Goal: Task Accomplishment & Management: Complete application form

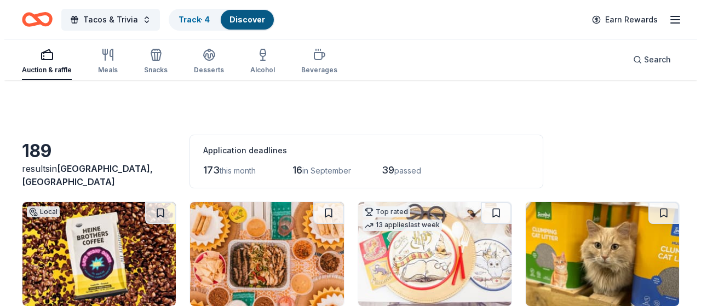
scroll to position [125, 0]
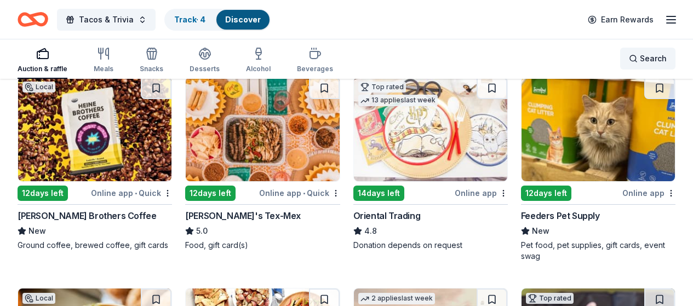
click at [629, 58] on div "Search" at bounding box center [648, 58] width 38 height 13
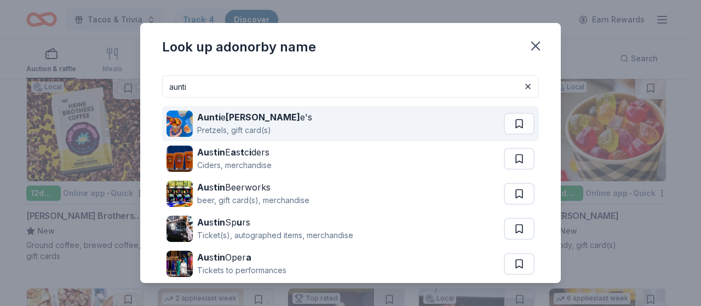
type input "aunti"
click at [376, 129] on div "Aunti e [PERSON_NAME] e's Pretzels, gift card(s)" at bounding box center [335, 123] width 337 height 35
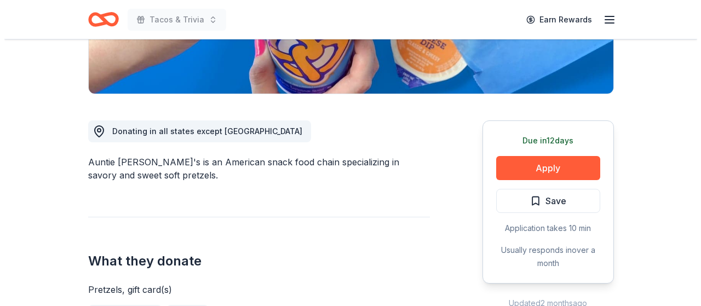
scroll to position [222, 0]
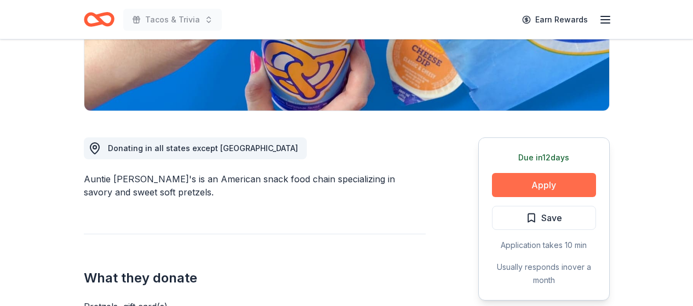
click at [540, 182] on button "Apply" at bounding box center [544, 185] width 104 height 24
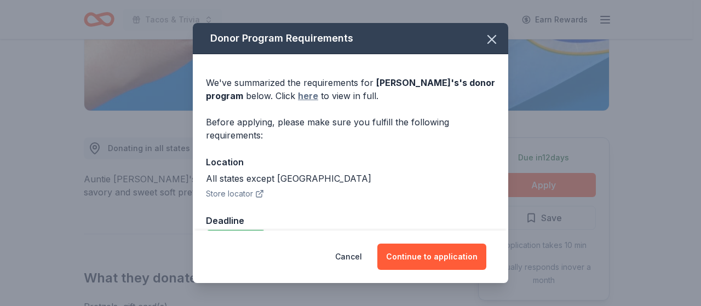
click at [306, 95] on link "here" at bounding box center [308, 95] width 20 height 13
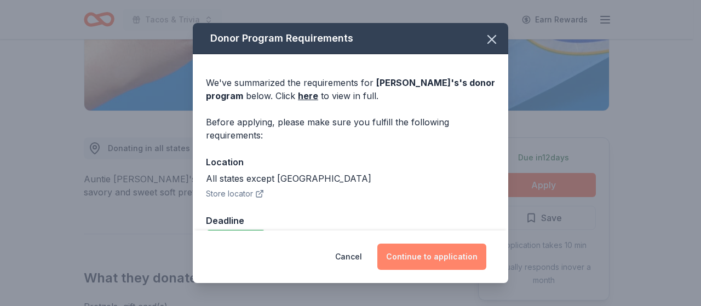
click at [414, 257] on button "Continue to application" at bounding box center [431, 257] width 109 height 26
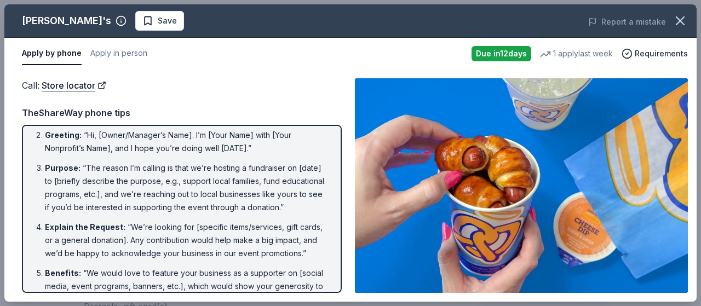
scroll to position [0, 0]
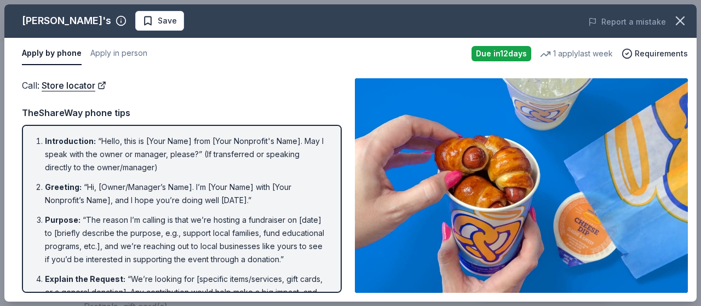
click at [331, 83] on div "Call : Store locator" at bounding box center [182, 85] width 320 height 14
